Goal: Task Accomplishment & Management: Manage account settings

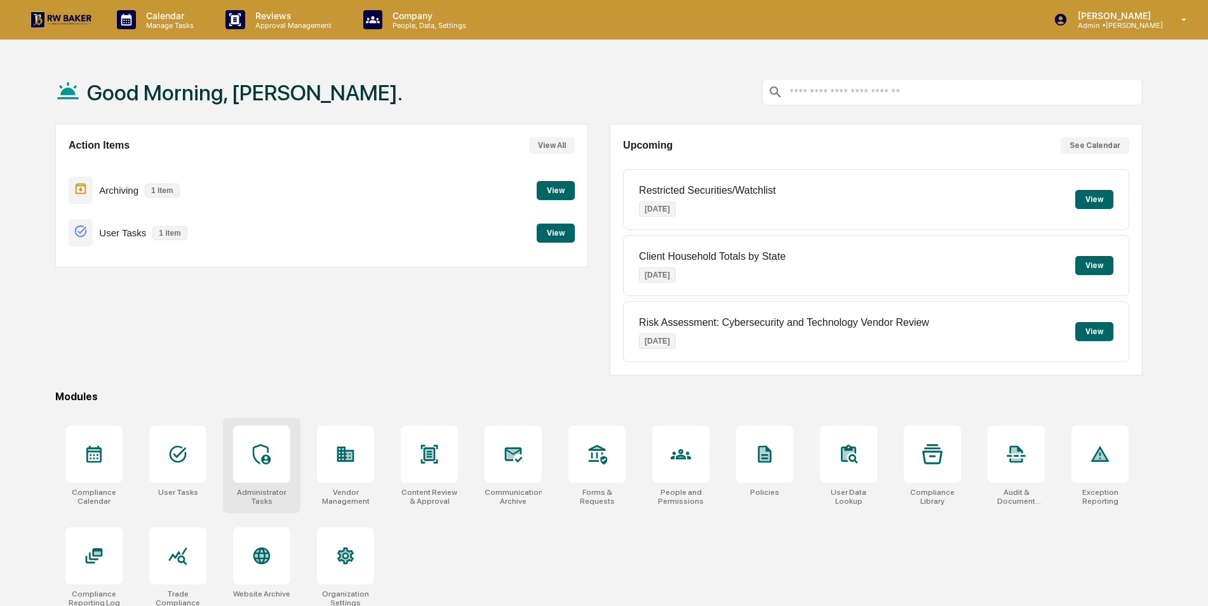
click at [261, 460] on icon at bounding box center [261, 454] width 20 height 20
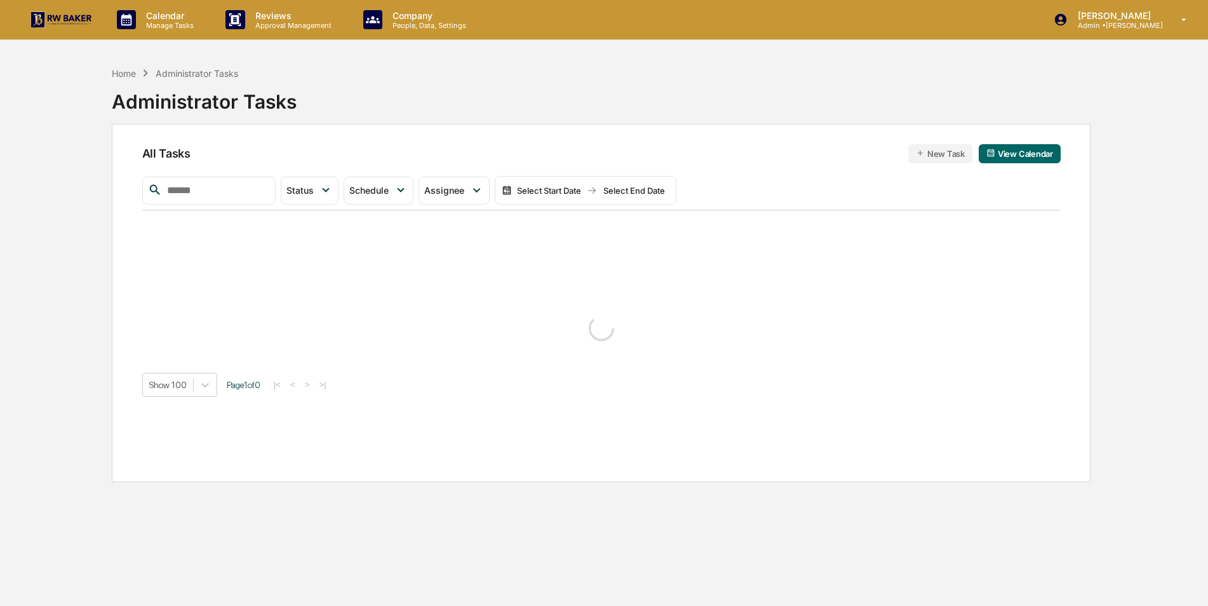
click at [258, 190] on input "text" at bounding box center [216, 190] width 108 height 17
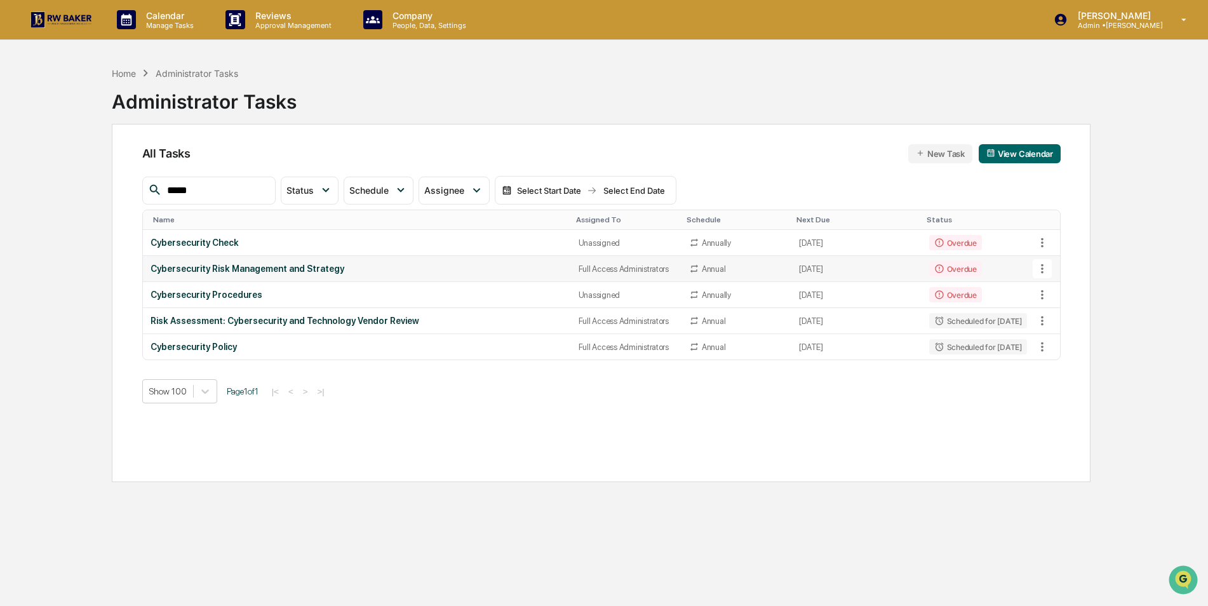
click at [1042, 268] on icon at bounding box center [1042, 269] width 3 height 10
click at [1056, 338] on img at bounding box center [1054, 338] width 10 height 10
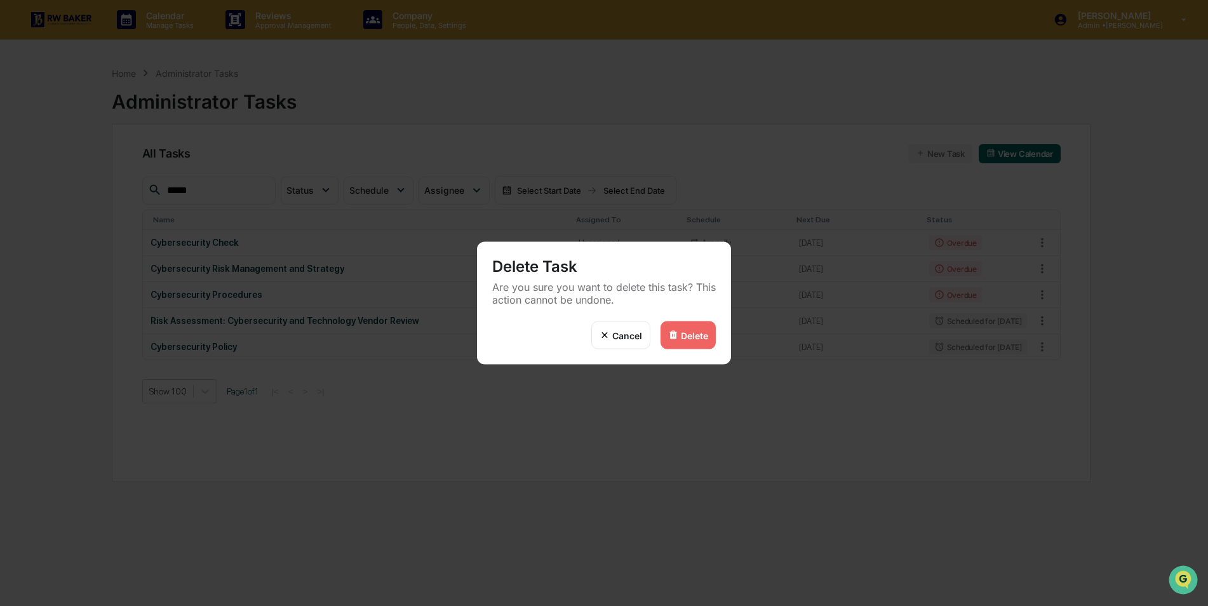
click at [695, 336] on div "Delete" at bounding box center [694, 335] width 27 height 11
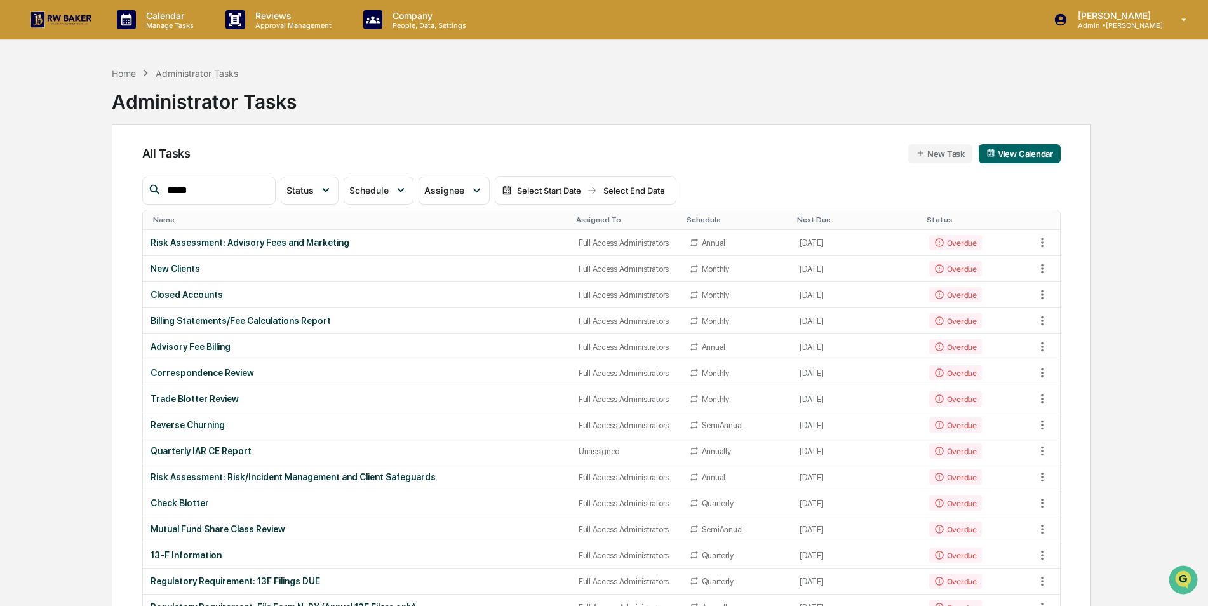
click at [263, 188] on input "*****" at bounding box center [216, 190] width 108 height 17
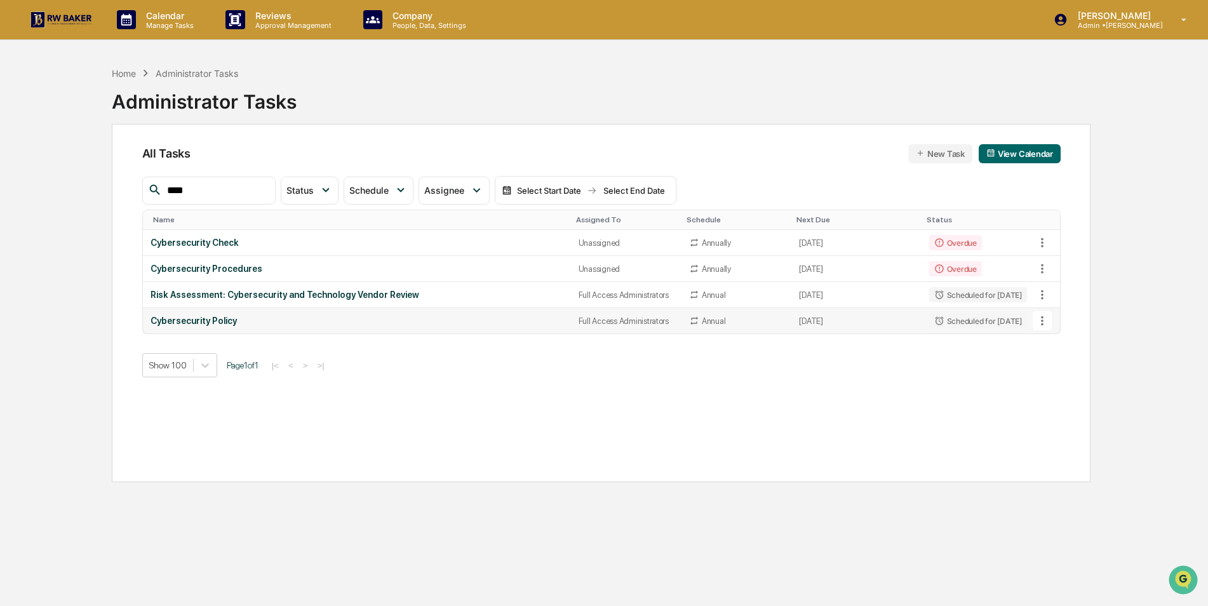
type input "****"
click at [1043, 321] on icon at bounding box center [1042, 321] width 14 height 14
click at [1061, 395] on li "Delete Task" at bounding box center [1090, 389] width 102 height 23
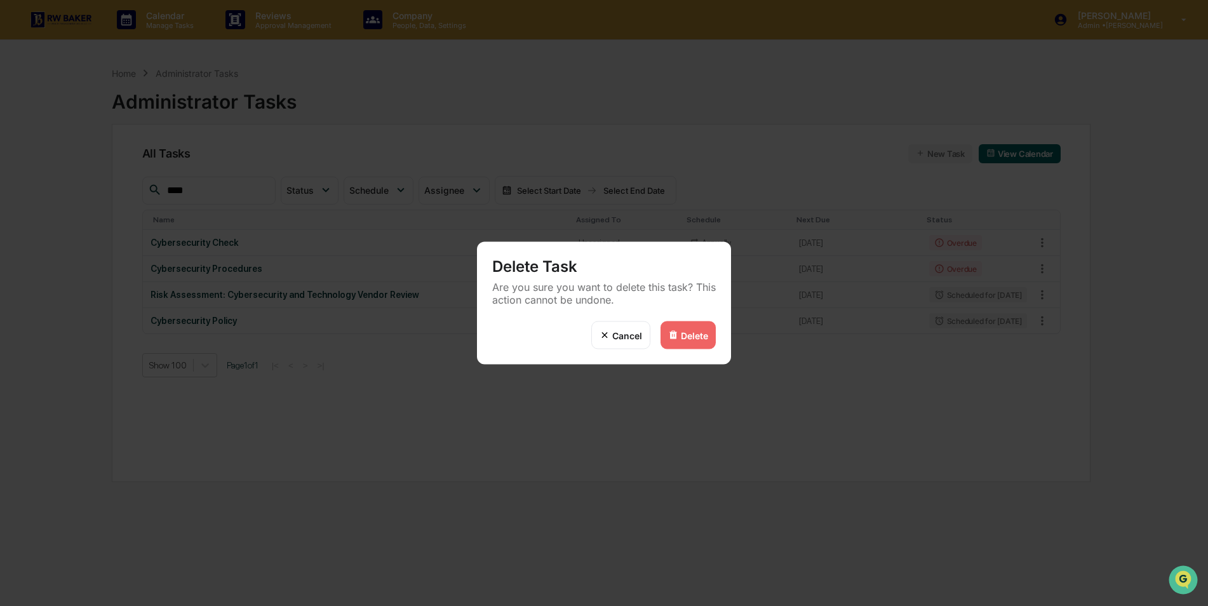
click at [696, 336] on div "Delete" at bounding box center [694, 335] width 27 height 11
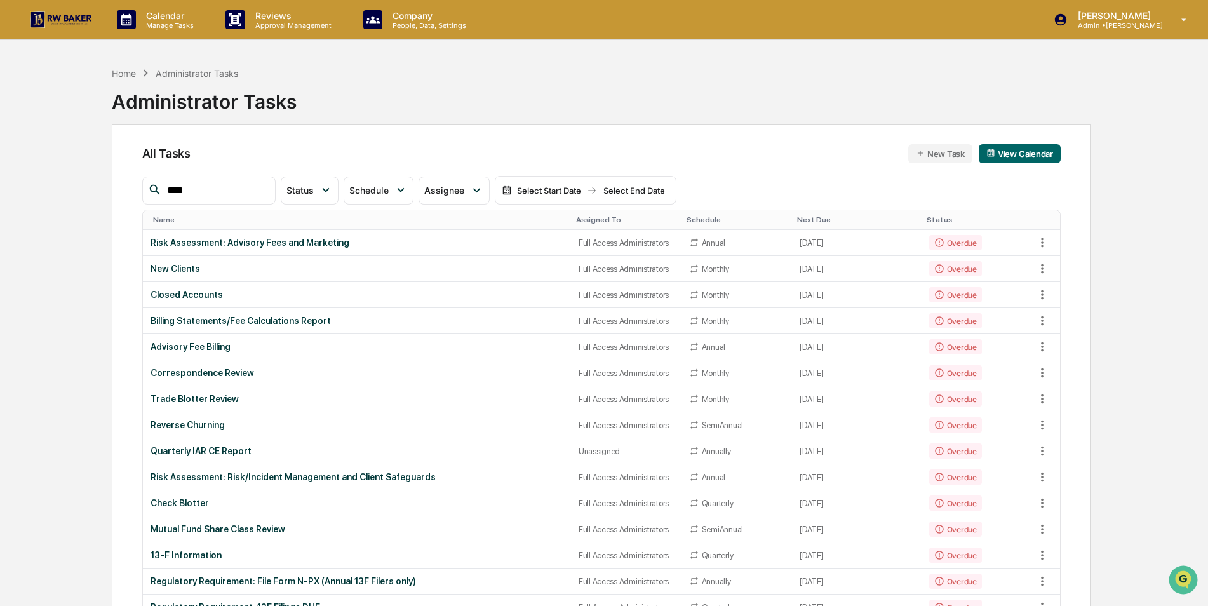
click at [577, 219] on div "Assigned To" at bounding box center [626, 219] width 100 height 9
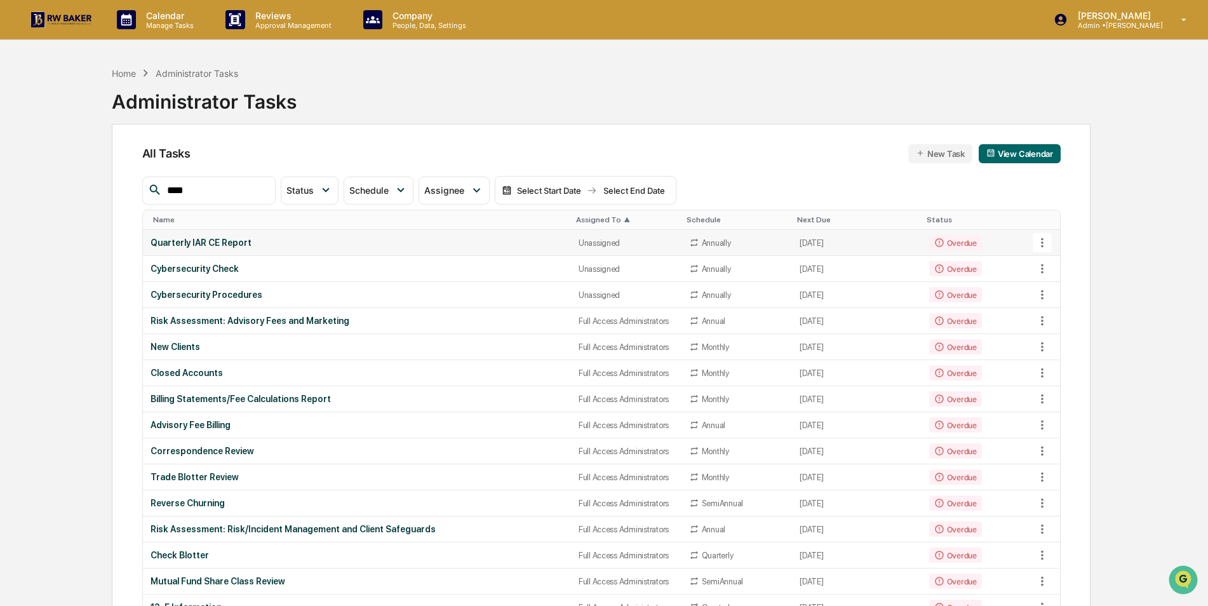
click at [449, 247] on div "Quarterly IAR CE Report" at bounding box center [356, 242] width 413 height 10
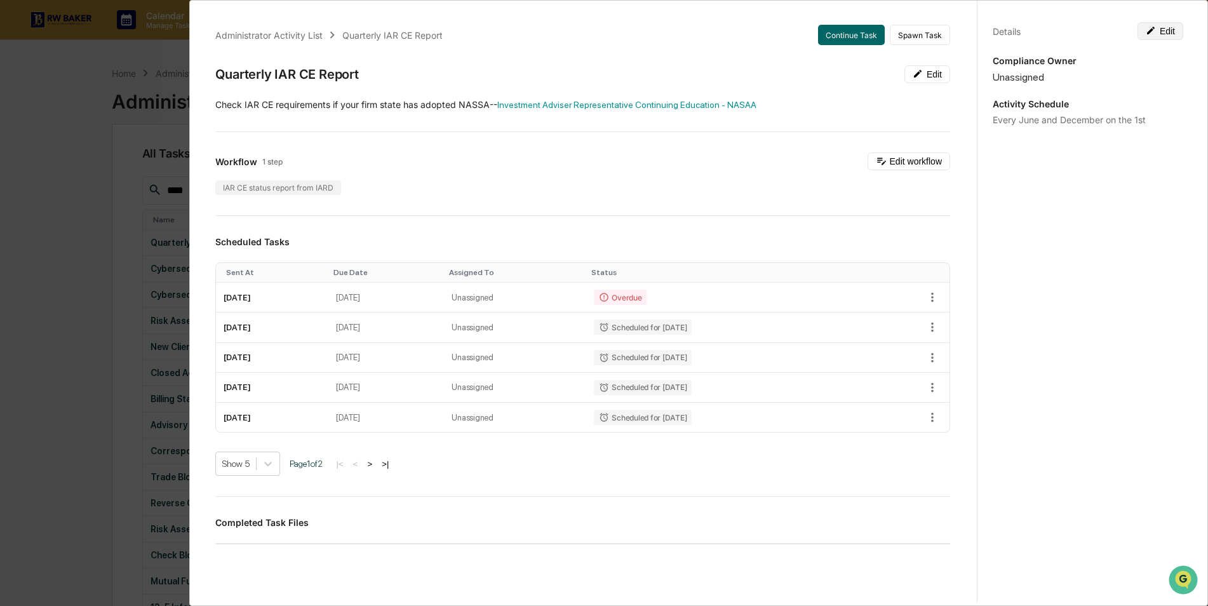
click at [1151, 27] on button "Edit" at bounding box center [1160, 31] width 46 height 18
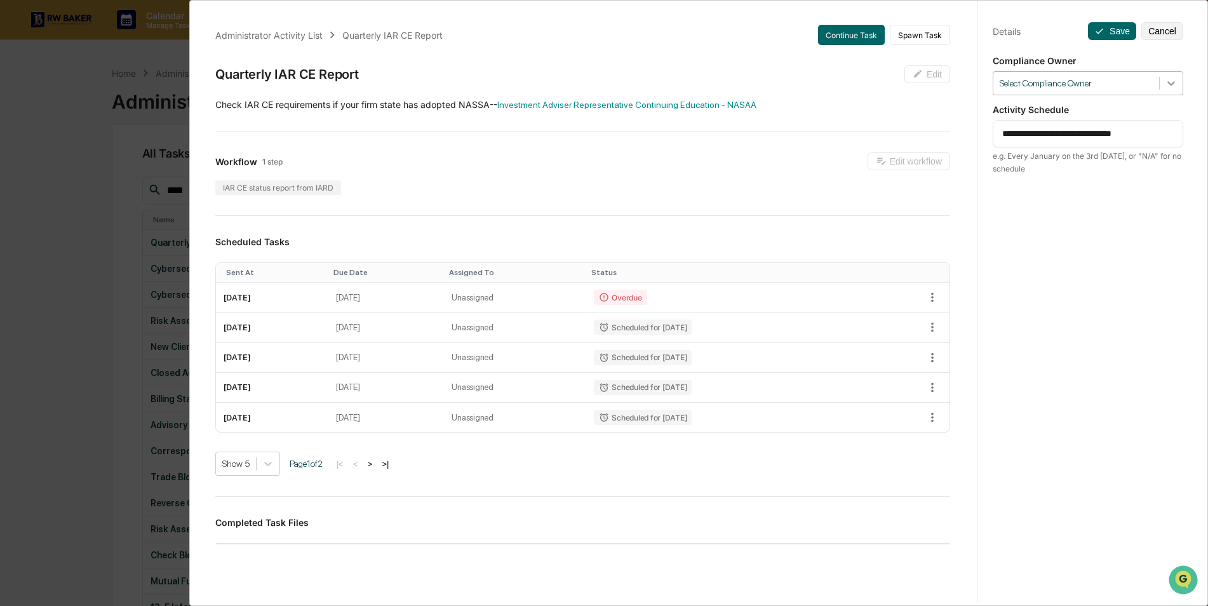
click at [1171, 88] on div at bounding box center [1170, 83] width 23 height 23
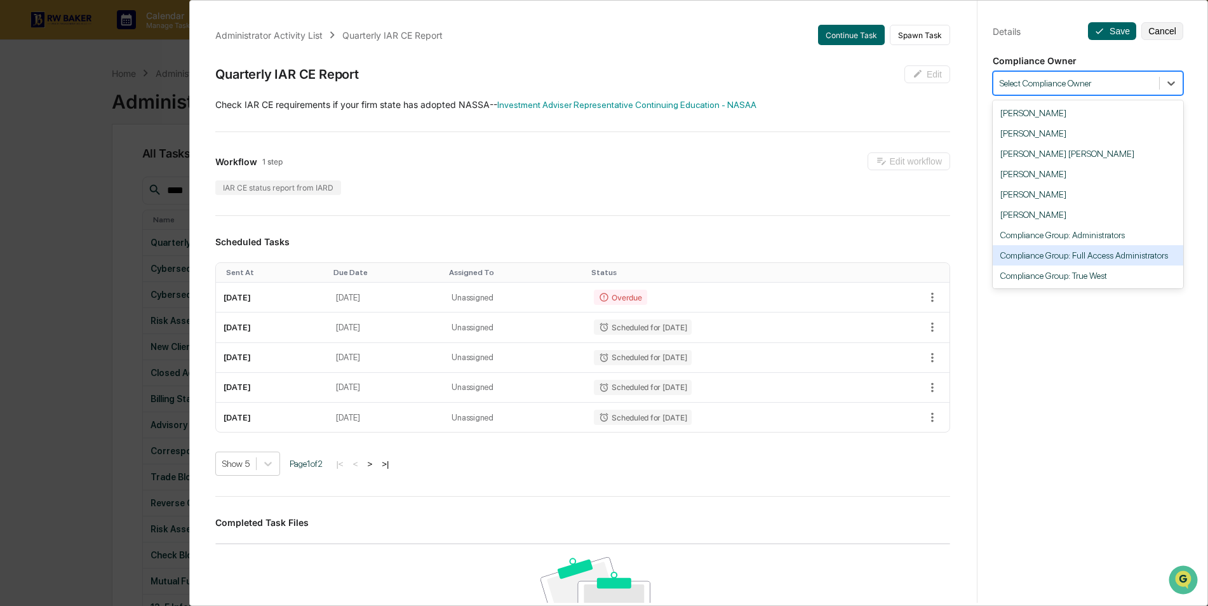
click at [1109, 256] on div "Compliance Group: Full Access Administrators" at bounding box center [1087, 255] width 190 height 20
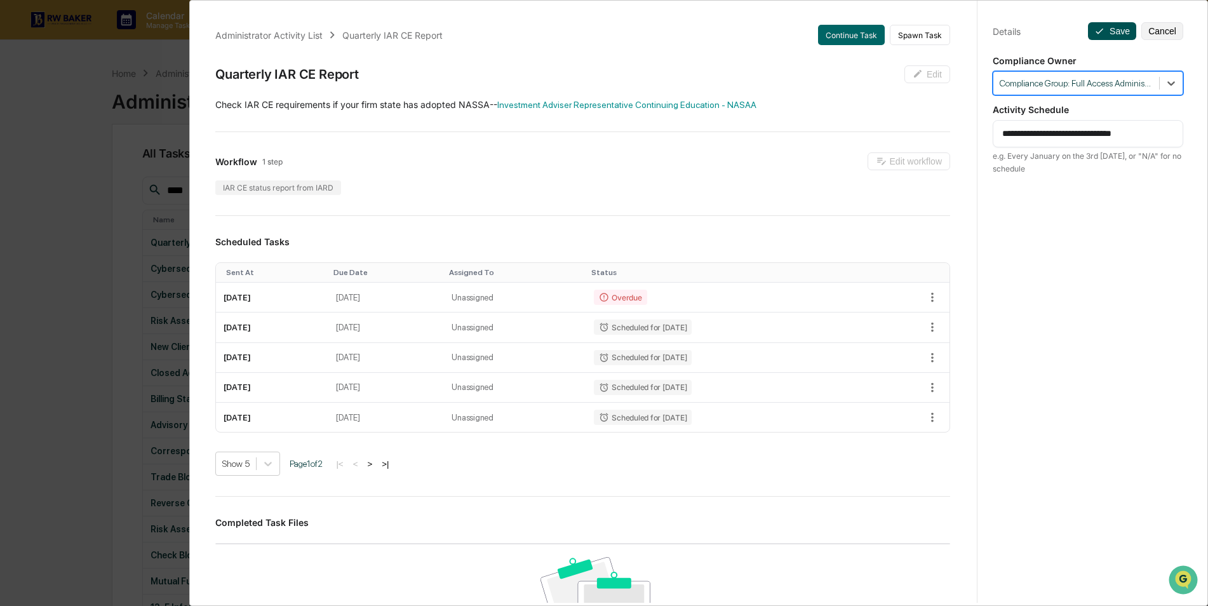
click at [1106, 29] on button "Save" at bounding box center [1112, 31] width 48 height 18
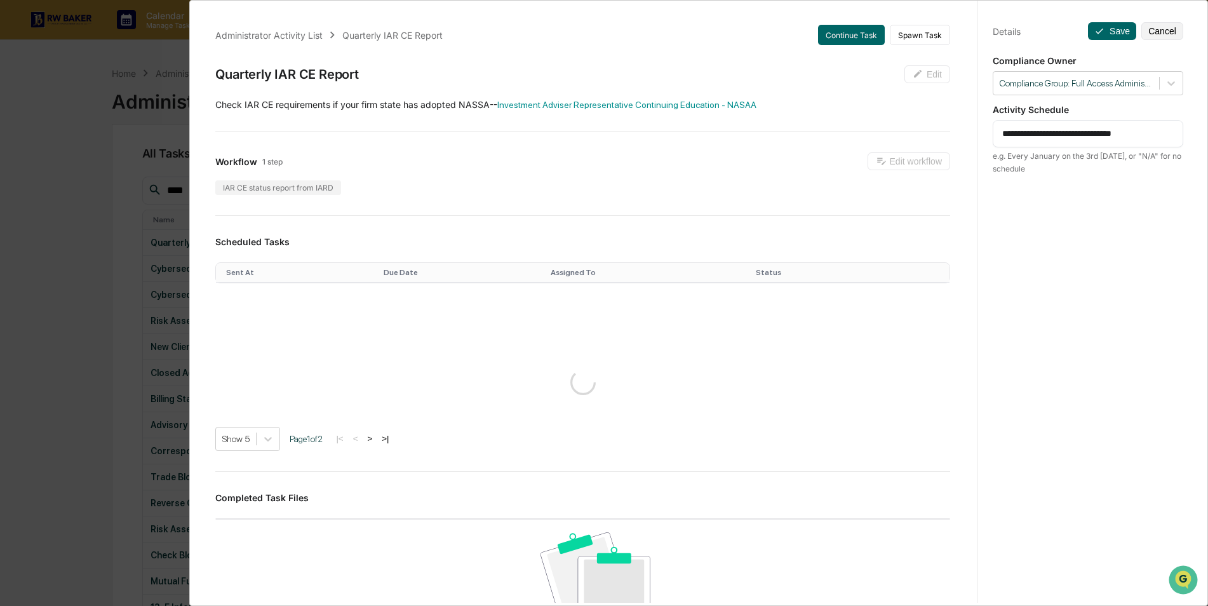
click at [88, 171] on div "**********" at bounding box center [604, 303] width 1208 height 606
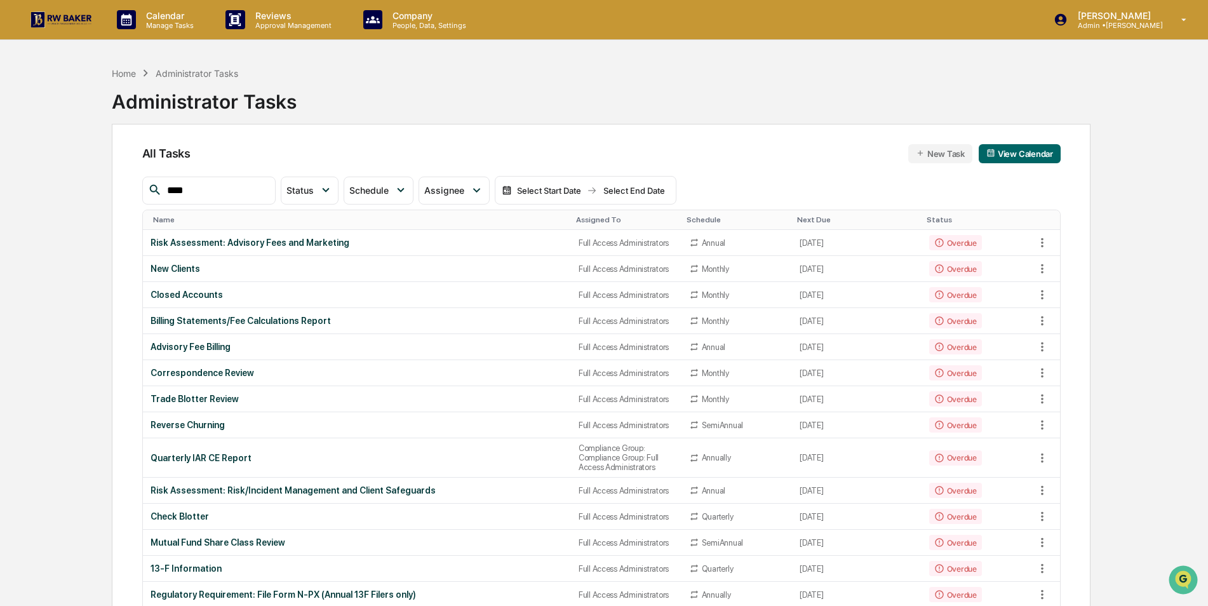
click at [591, 216] on div "Assigned To" at bounding box center [626, 219] width 100 height 9
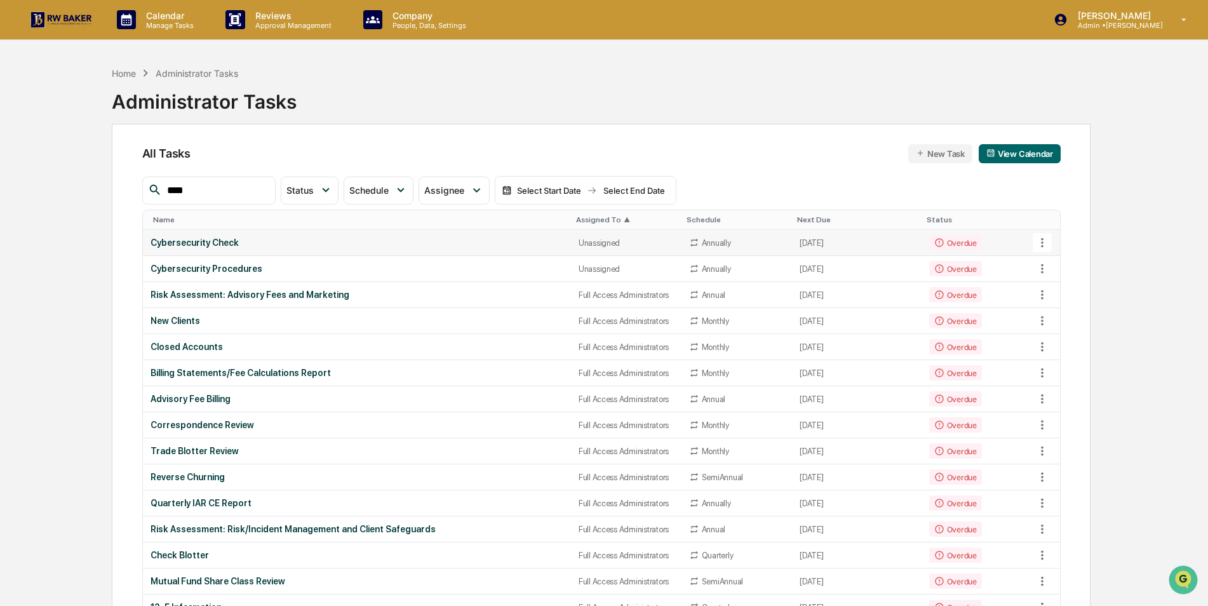
click at [580, 238] on div "Unassigned" at bounding box center [625, 243] width 95 height 10
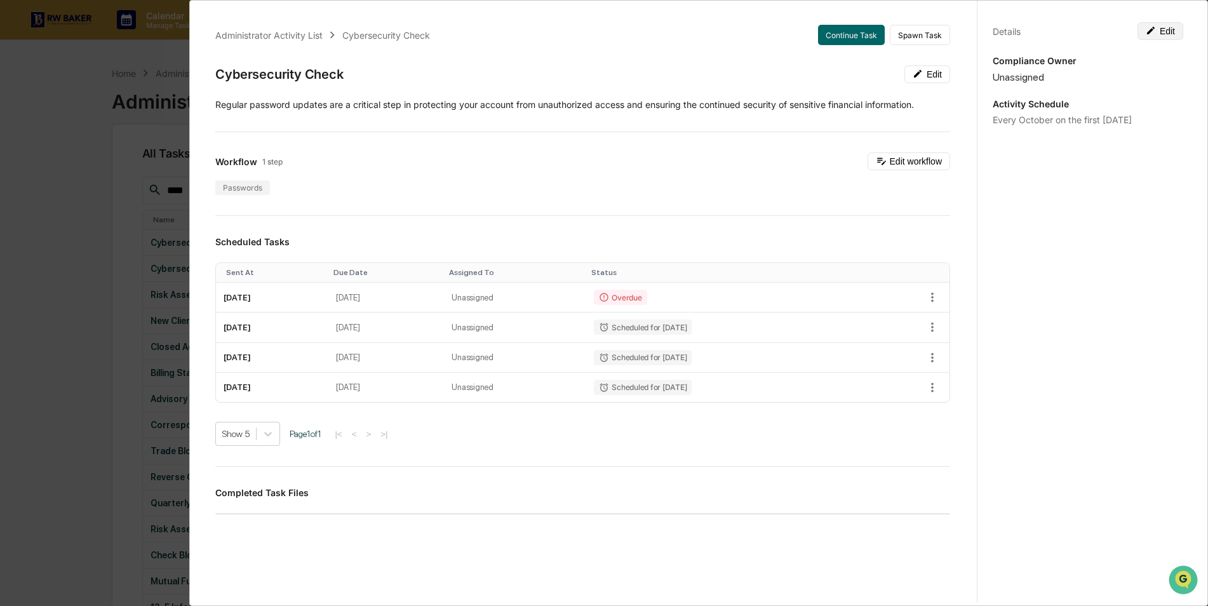
click at [1157, 34] on button "Edit" at bounding box center [1160, 31] width 46 height 18
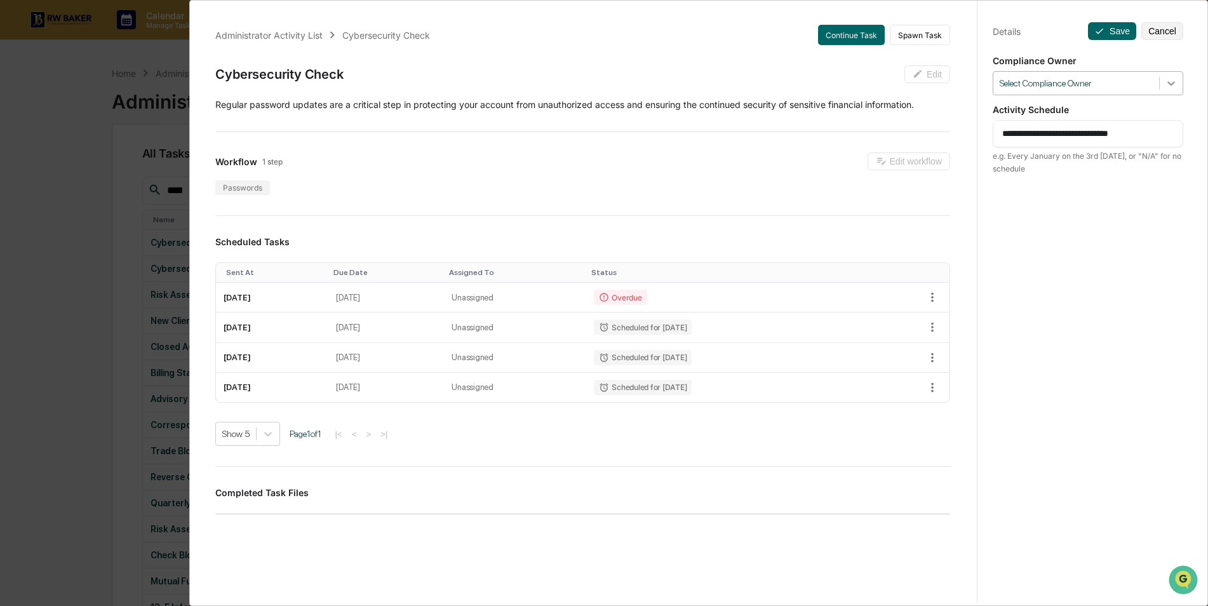
click at [1168, 84] on icon at bounding box center [1170, 83] width 13 height 13
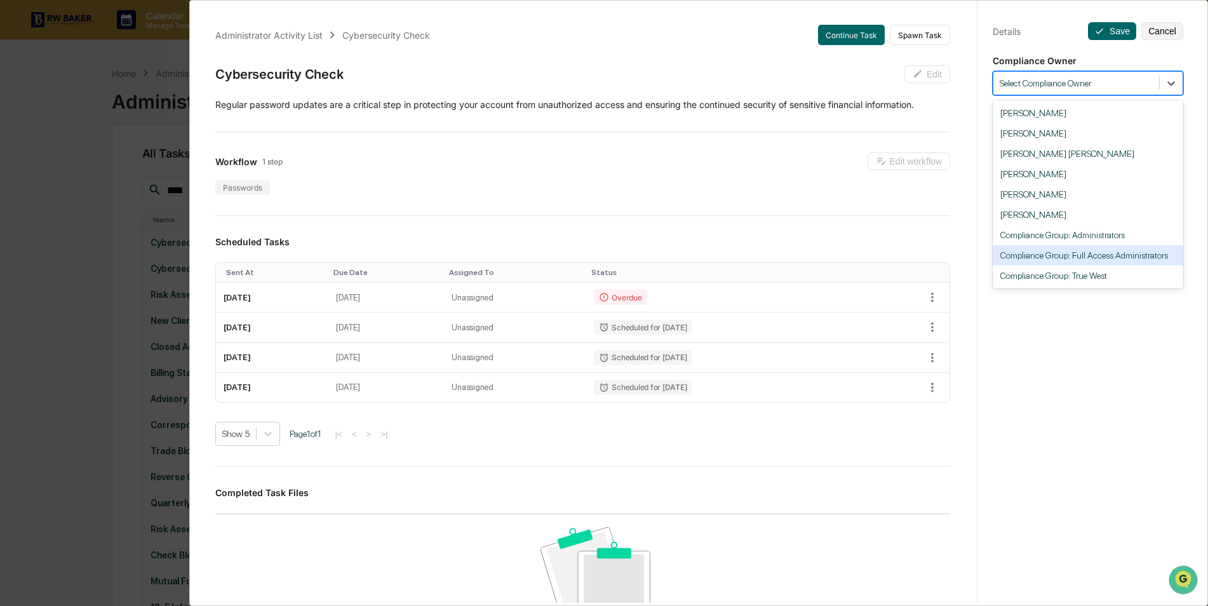
click at [1161, 255] on div "Compliance Group: Full Access Administrators" at bounding box center [1087, 255] width 190 height 20
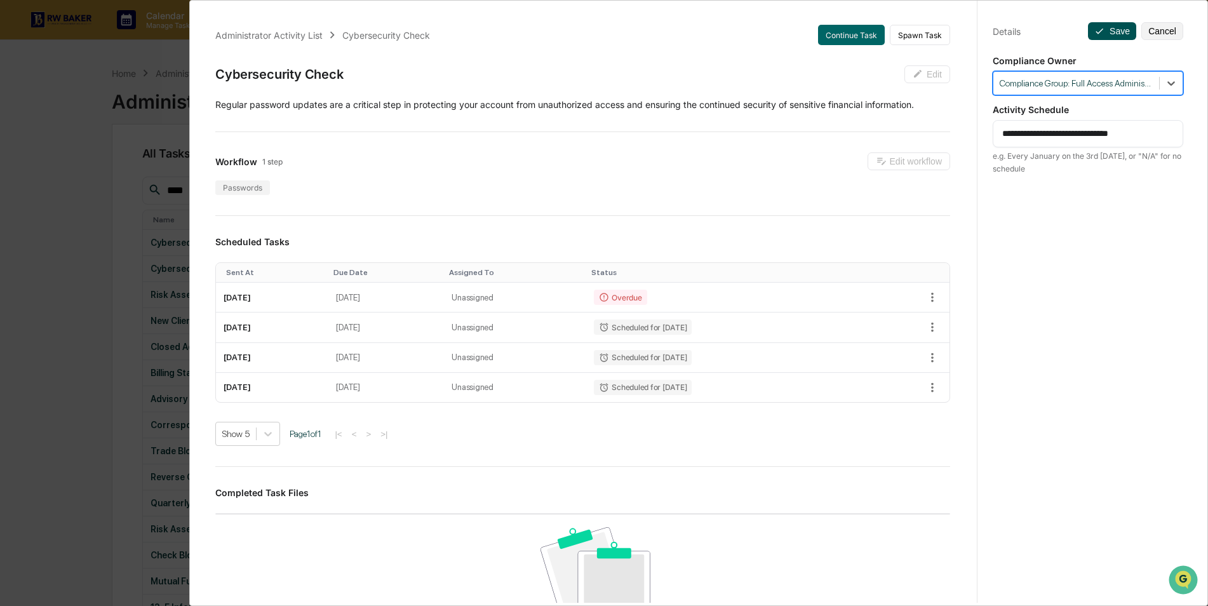
click at [1107, 30] on button "Save" at bounding box center [1112, 31] width 48 height 18
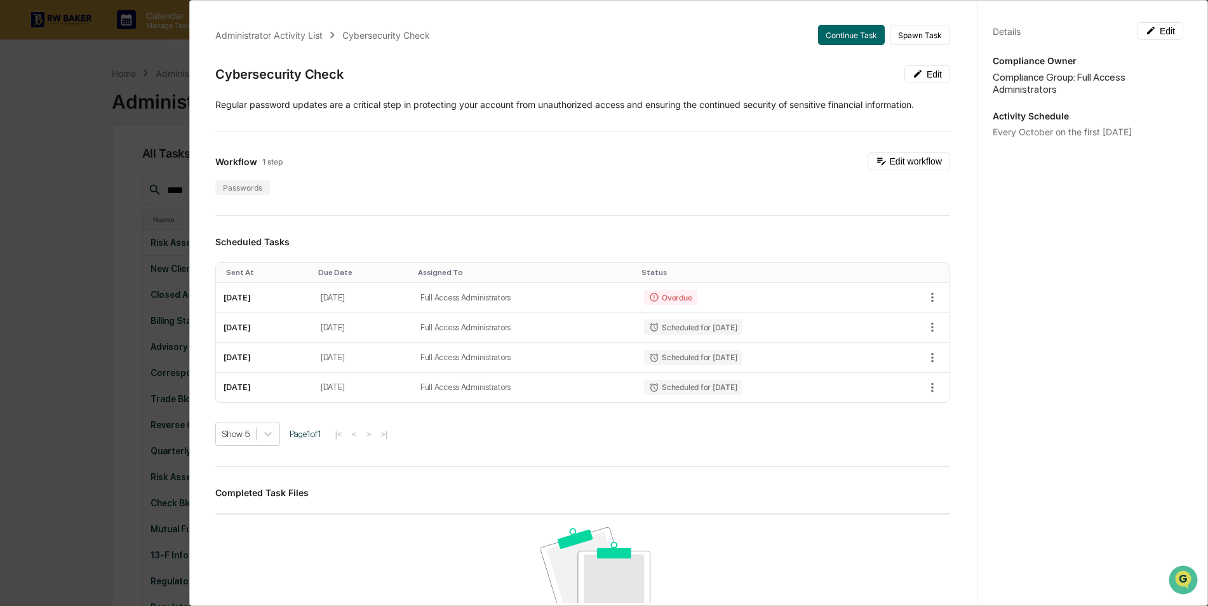
click at [102, 163] on div "Administrator Activity List Cybersecurity Check Continue Task Spawn Task Cybers…" at bounding box center [604, 303] width 1208 height 606
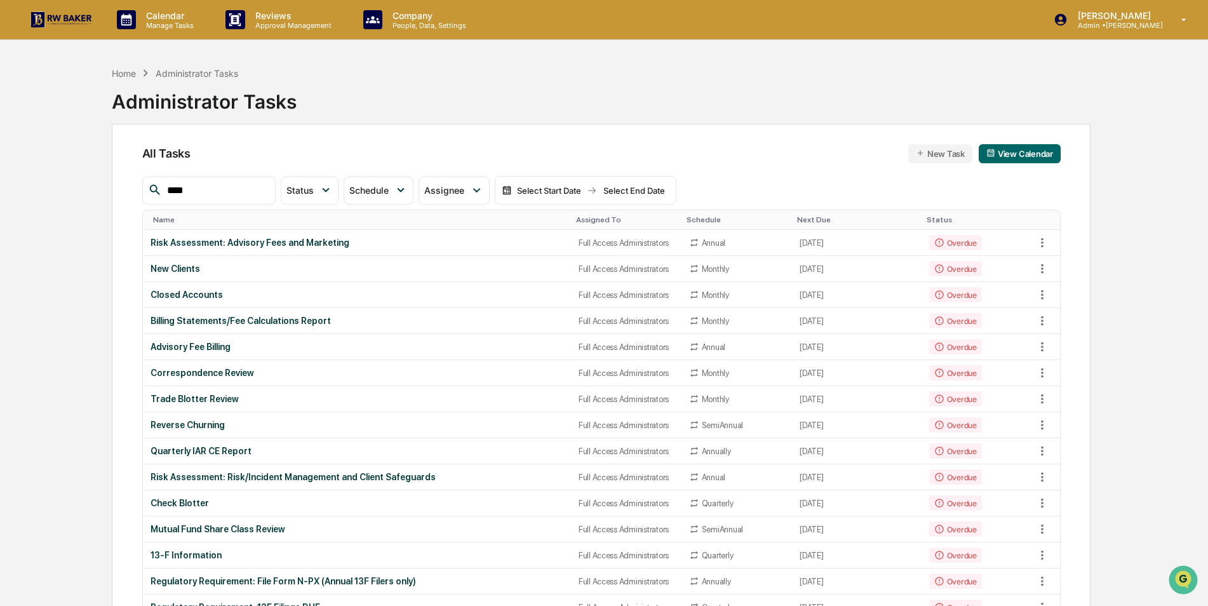
click at [576, 216] on div "Assigned To" at bounding box center [626, 219] width 100 height 9
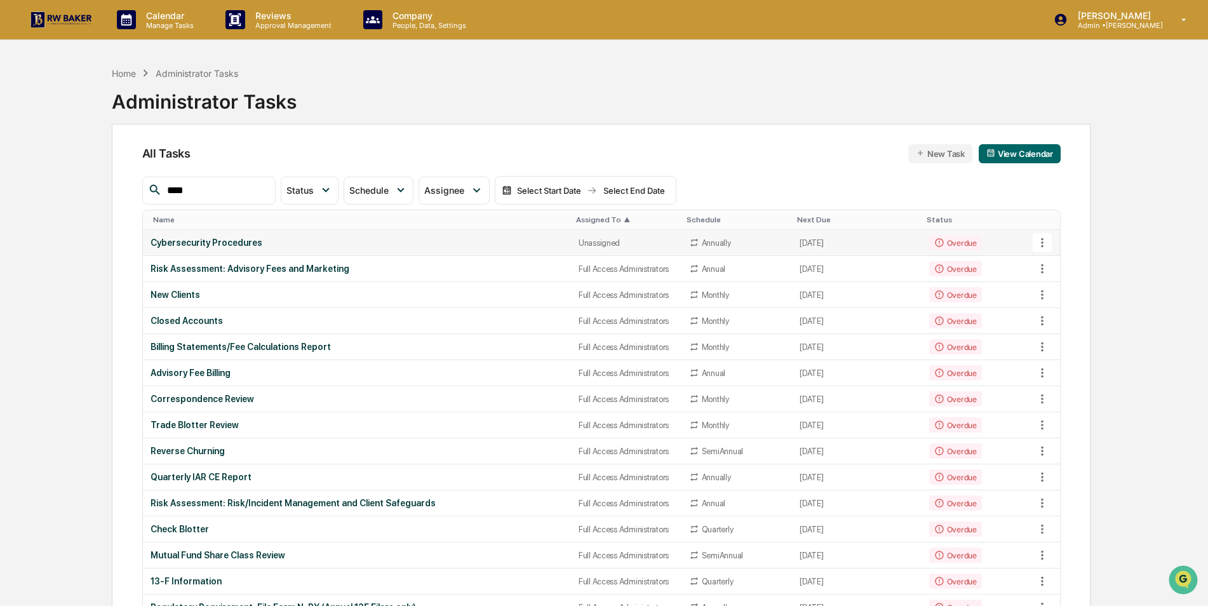
click at [534, 239] on div "Cybersecurity Procedures" at bounding box center [356, 242] width 413 height 10
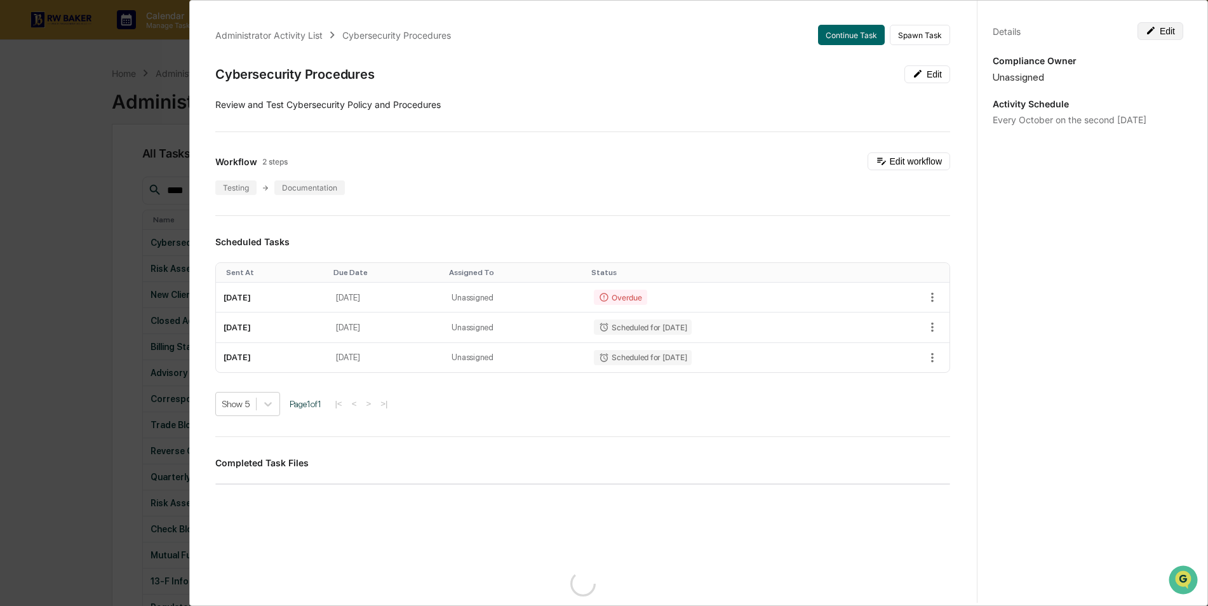
click at [1162, 34] on button "Edit" at bounding box center [1160, 31] width 46 height 18
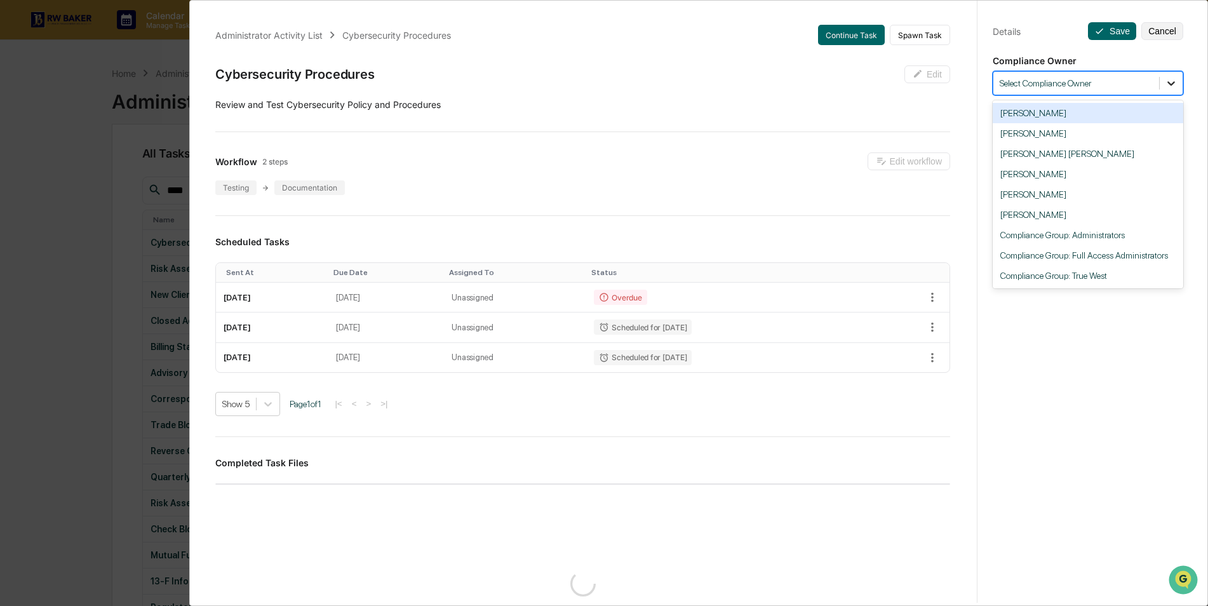
click at [1164, 86] on icon at bounding box center [1170, 83] width 13 height 13
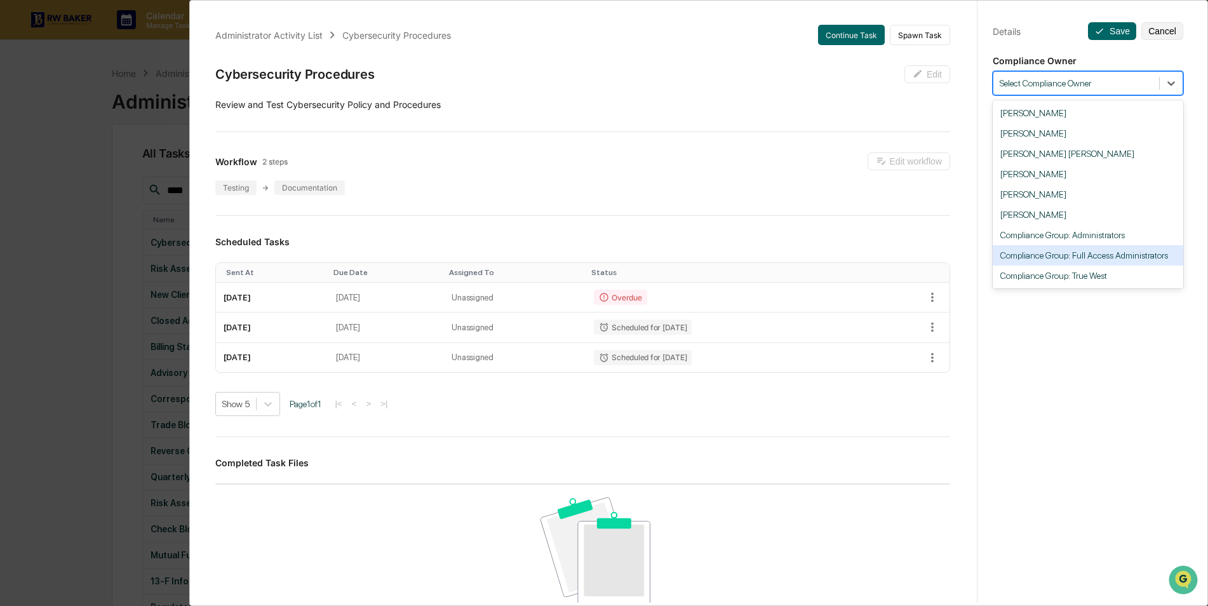
click at [1128, 258] on div "Compliance Group: Full Access Administrators" at bounding box center [1087, 255] width 190 height 20
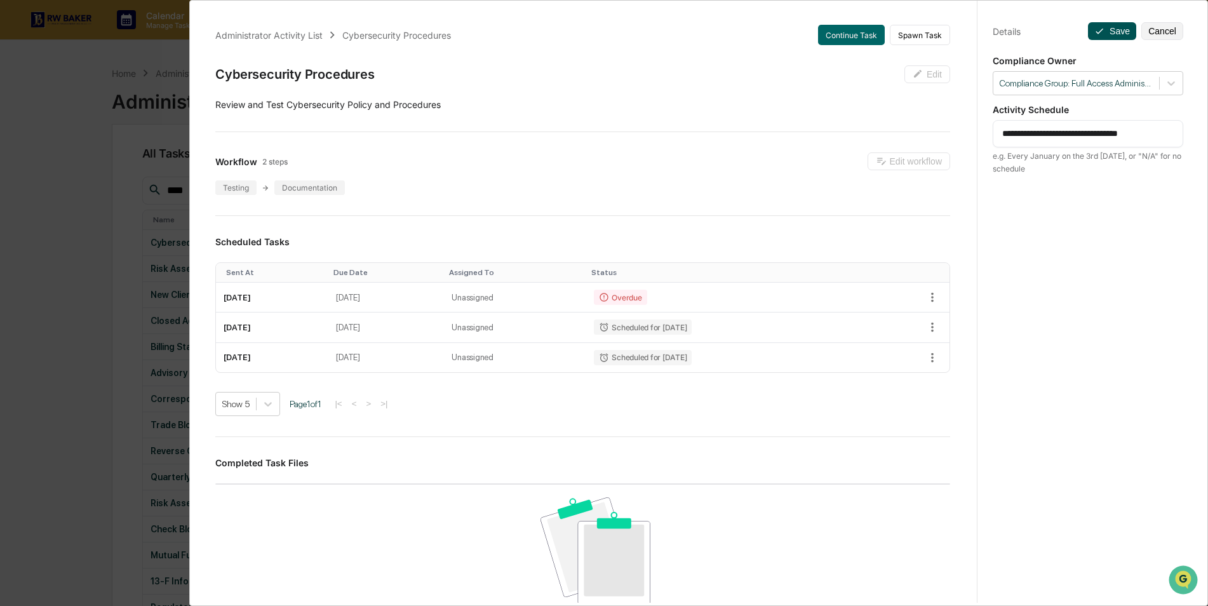
click at [1107, 29] on button "Save" at bounding box center [1112, 31] width 48 height 18
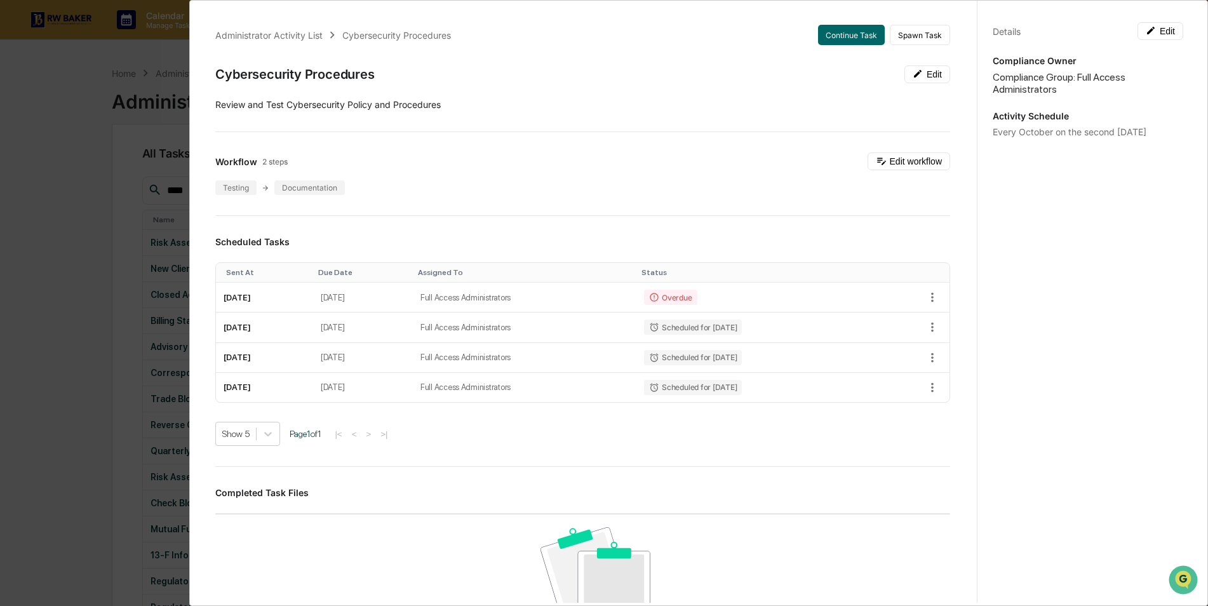
click at [55, 169] on div "Administrator Activity List Cybersecurity Procedures Continue Task Spawn Task C…" at bounding box center [604, 303] width 1208 height 606
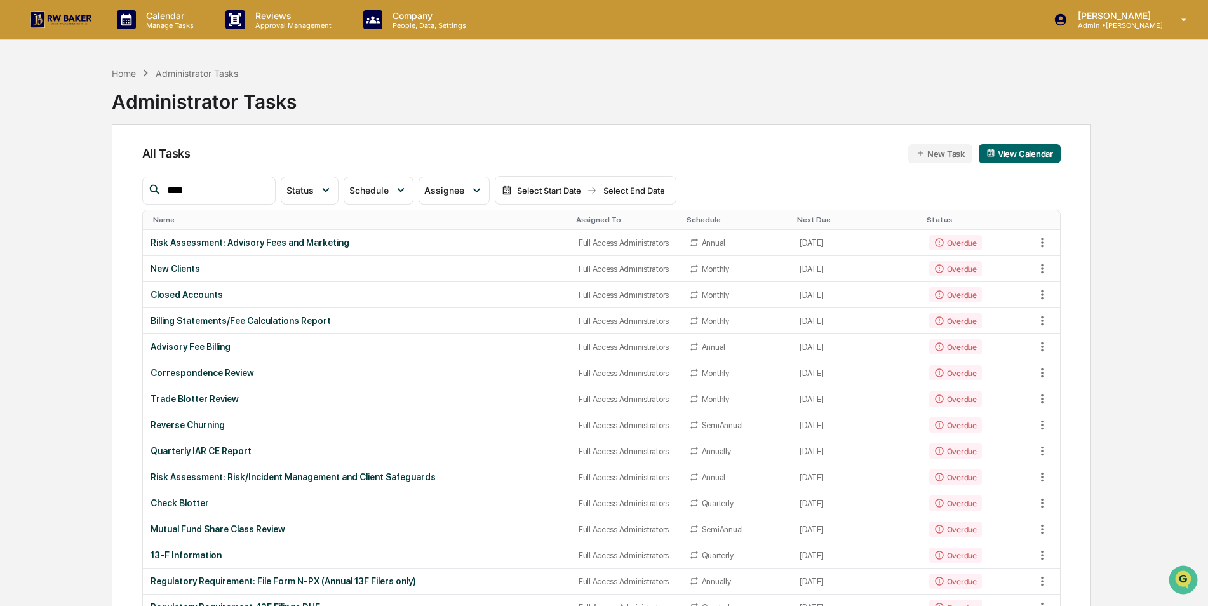
click at [584, 216] on div "Assigned To" at bounding box center [626, 219] width 100 height 9
click at [584, 216] on div "Assigned To ▲" at bounding box center [626, 219] width 100 height 9
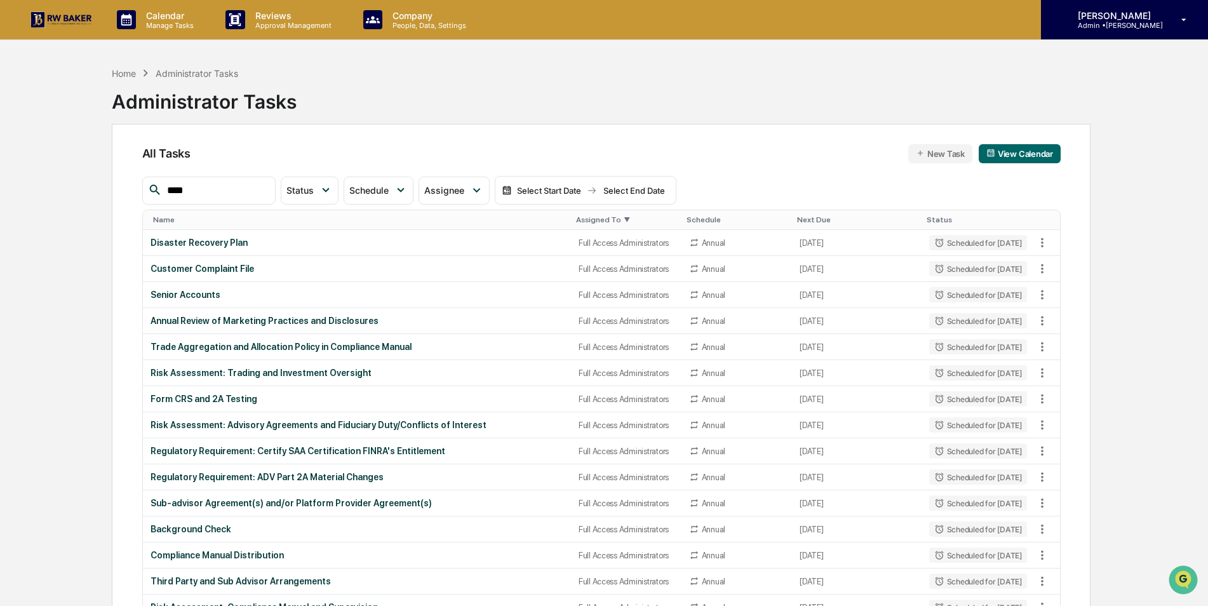
click at [1100, 26] on p "Admin • RW Baker" at bounding box center [1114, 25] width 95 height 9
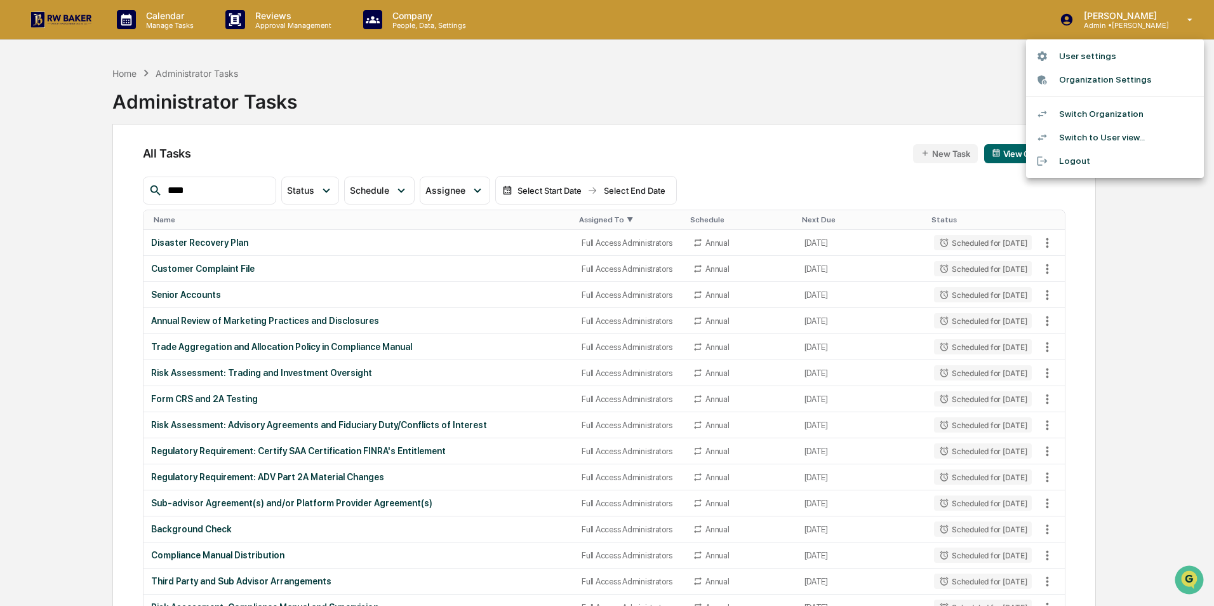
click at [1107, 109] on li "Switch Organization" at bounding box center [1115, 113] width 178 height 23
